Goal: Task Accomplishment & Management: Manage account settings

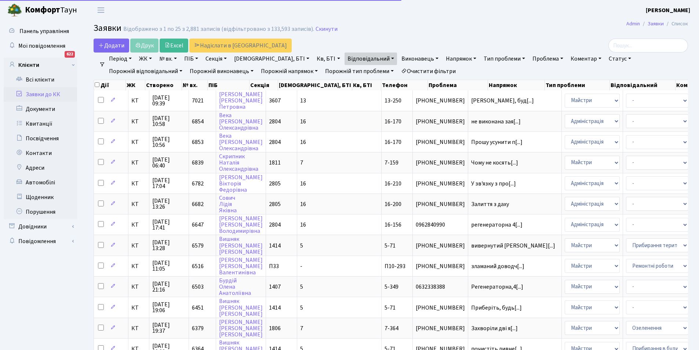
select select "25"
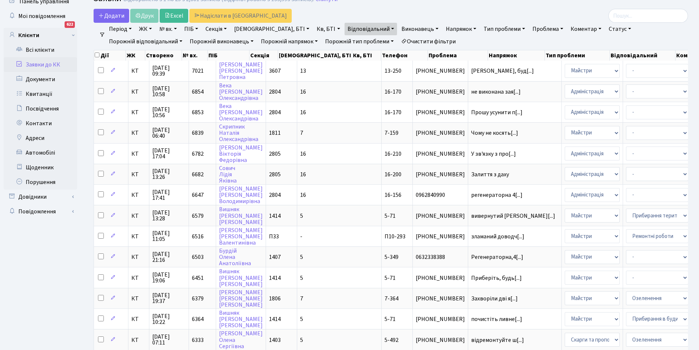
scroll to position [28, 0]
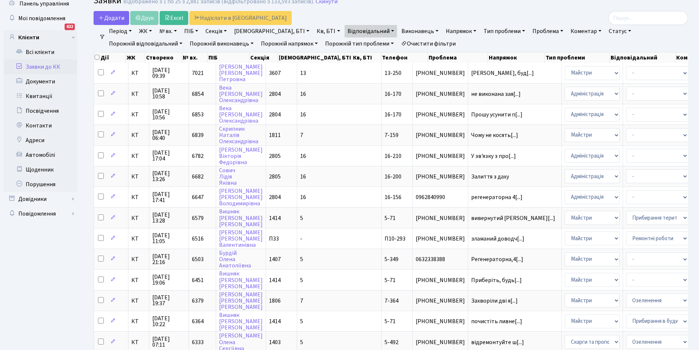
click at [398, 43] on link "Очистити фільтри" at bounding box center [428, 43] width 61 height 12
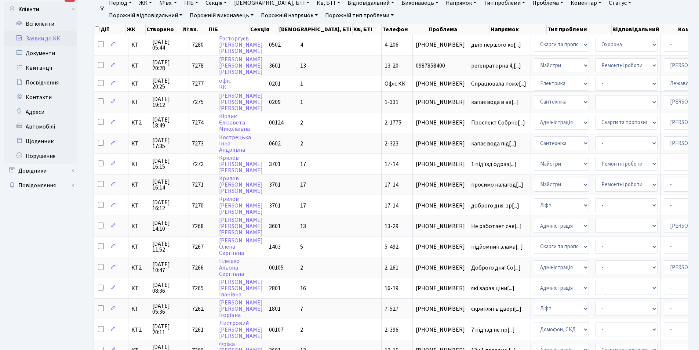
scroll to position [41, 0]
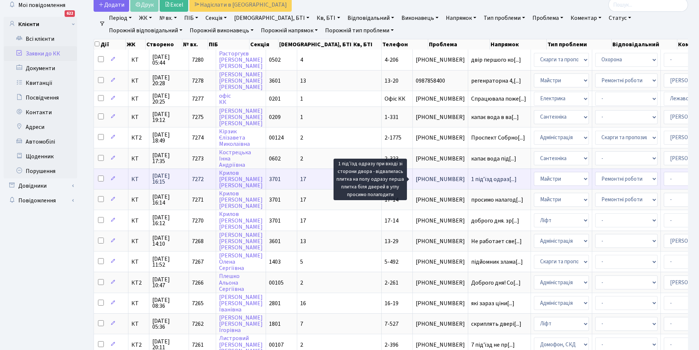
click at [471, 178] on span "1 підʼїзд одраз[...]" at bounding box center [494, 179] width 46 height 8
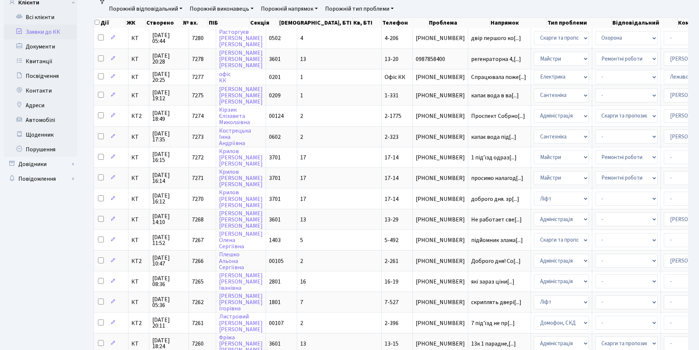
scroll to position [63, 0]
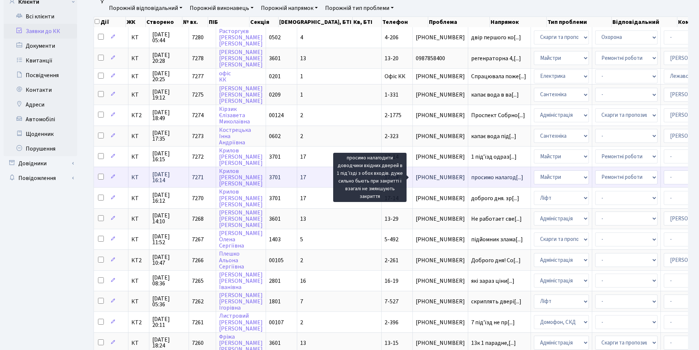
click at [471, 176] on span "просимо налагод[...]" at bounding box center [497, 177] width 52 height 8
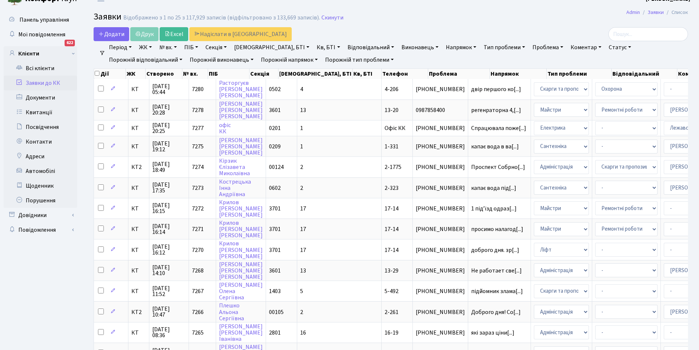
scroll to position [8, 0]
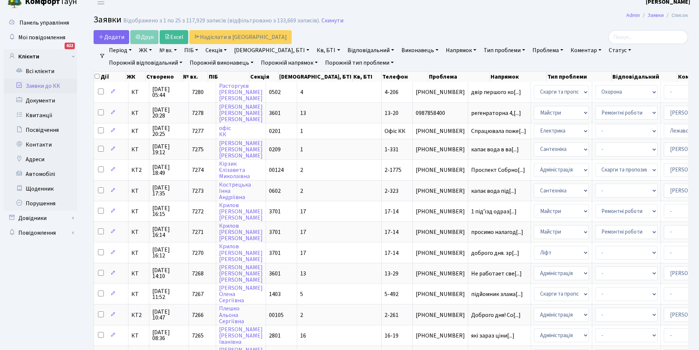
click at [349, 50] on link "Відповідальний" at bounding box center [371, 50] width 52 height 12
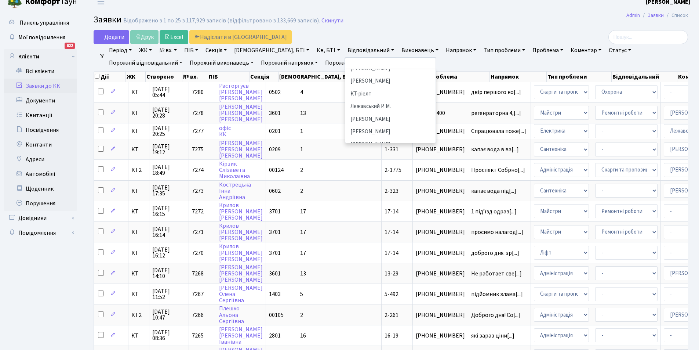
scroll to position [175, 0]
click at [376, 130] on li "[PERSON_NAME]" at bounding box center [390, 136] width 89 height 13
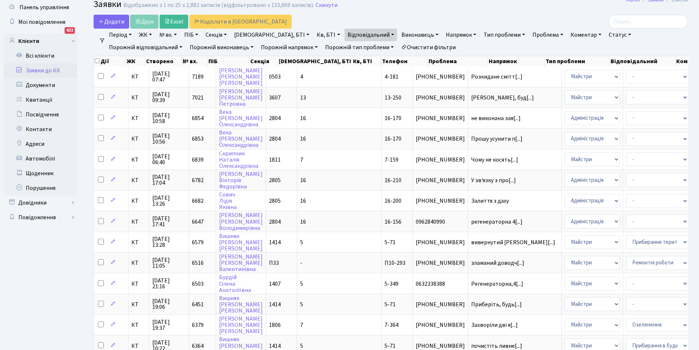
scroll to position [22, 0]
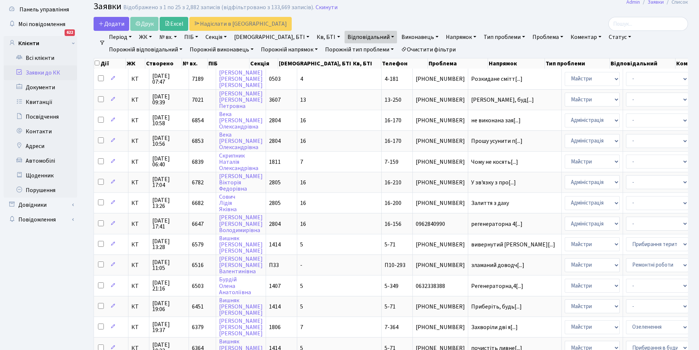
click at [398, 48] on link "Очистити фільтри" at bounding box center [428, 49] width 61 height 12
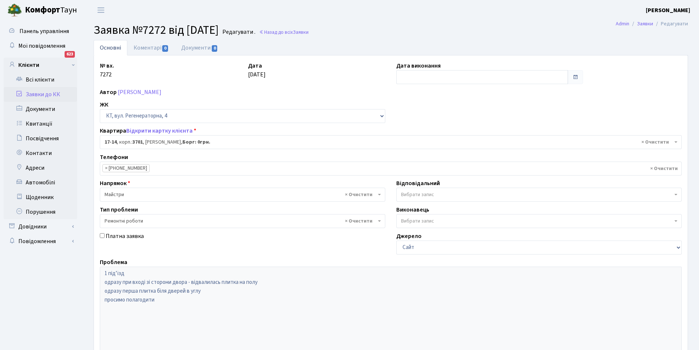
select select "8968"
select select "62"
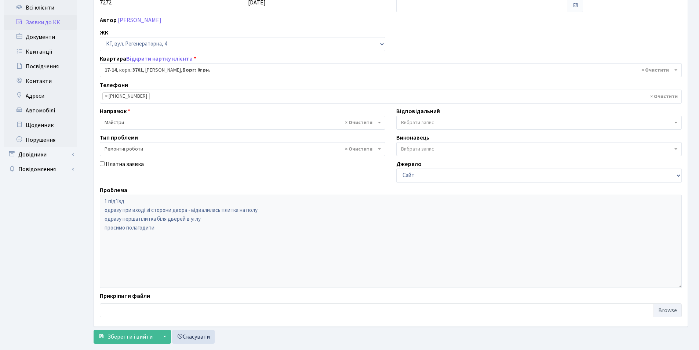
scroll to position [88, 0]
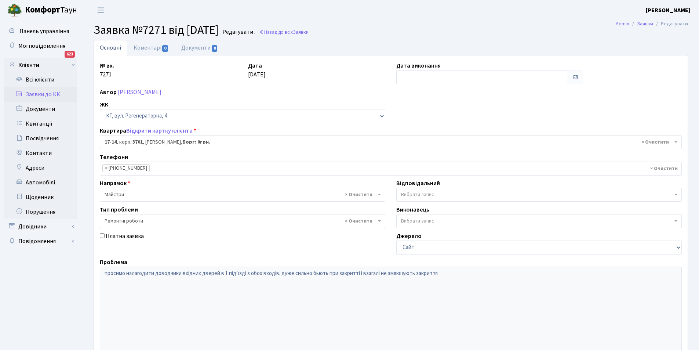
select select "8968"
select select "62"
